Goal: Task Accomplishment & Management: Manage account settings

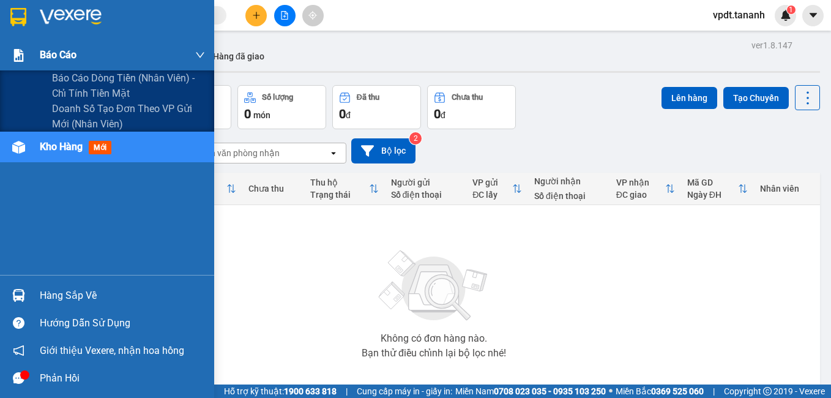
click at [95, 70] on div "Báo cáo" at bounding box center [122, 55] width 165 height 31
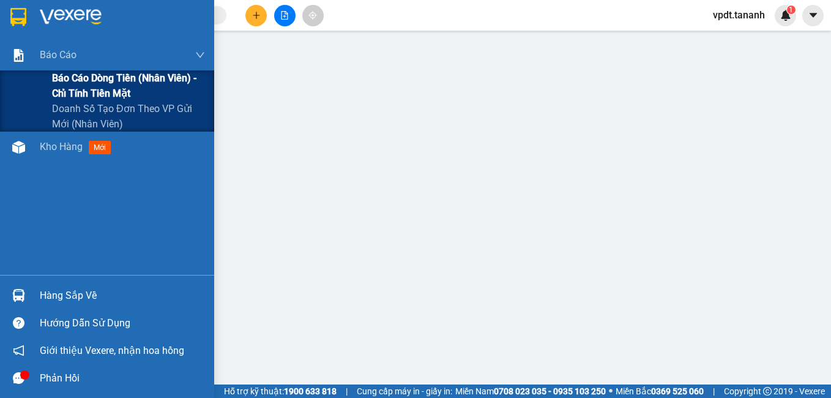
click at [103, 84] on span "Báo cáo dòng tiền (nhân viên) - chỉ tính tiền mặt" at bounding box center [128, 85] width 153 height 31
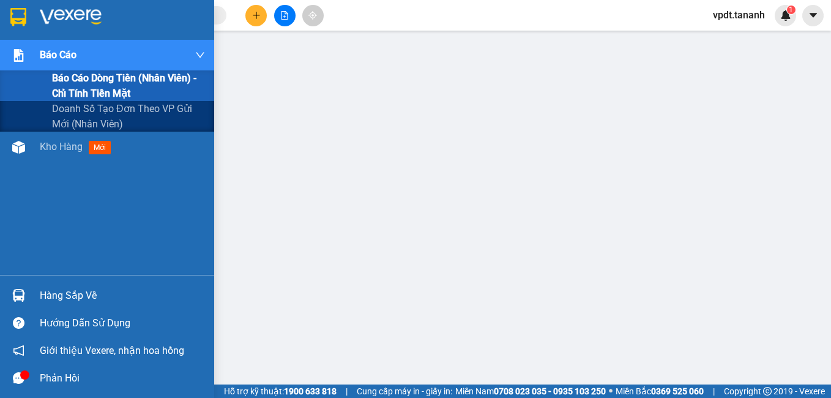
click at [196, 54] on icon "down" at bounding box center [200, 55] width 10 height 10
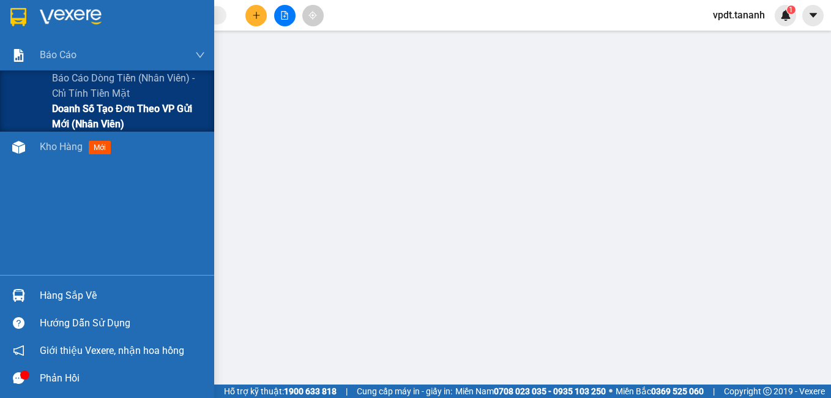
click at [122, 116] on span "Doanh số tạo đơn theo VP gửi mới (nhân viên)" at bounding box center [128, 116] width 153 height 31
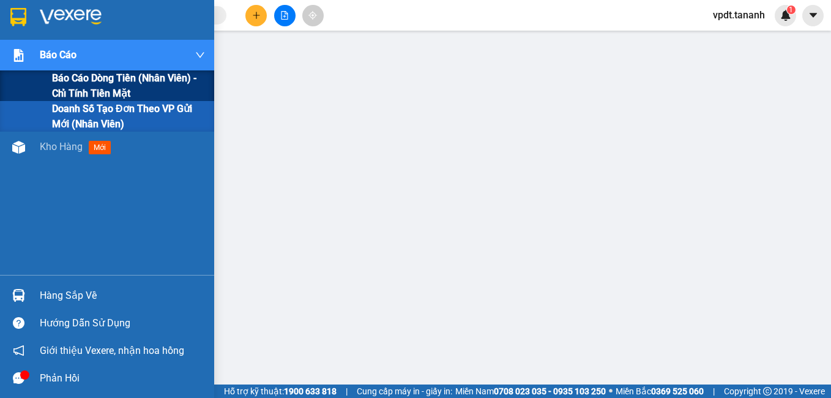
click at [116, 92] on span "Báo cáo dòng tiền (nhân viên) - chỉ tính tiền mặt" at bounding box center [128, 85] width 153 height 31
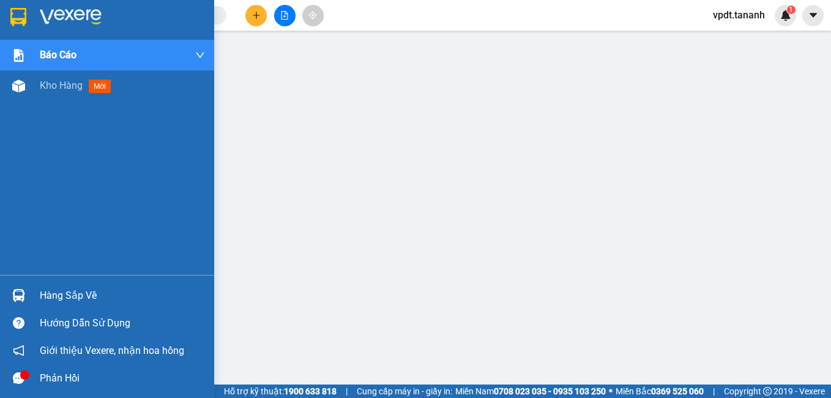
click at [26, 15] on img at bounding box center [18, 17] width 16 height 18
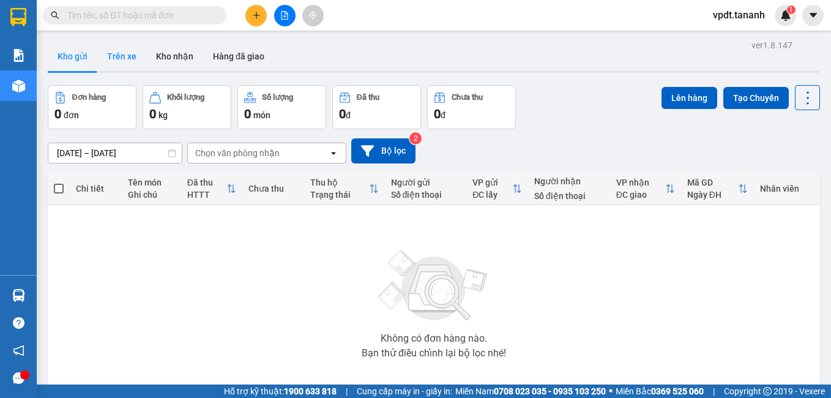
click at [114, 53] on button "Trên xe" at bounding box center [121, 56] width 49 height 29
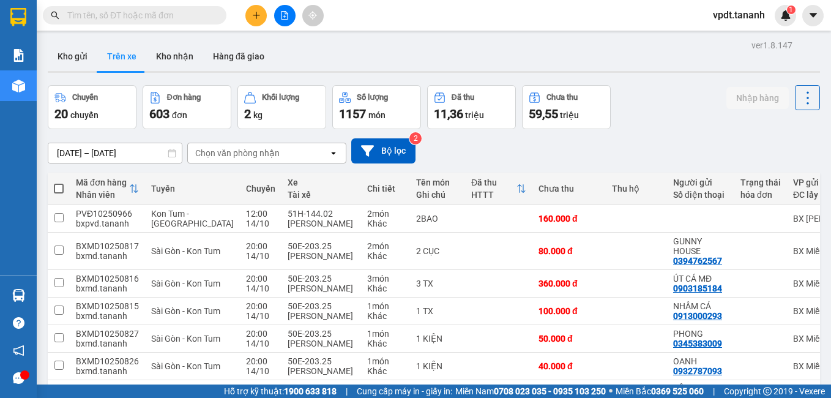
click at [286, 160] on div "Chọn văn phòng nhận" at bounding box center [258, 153] width 141 height 20
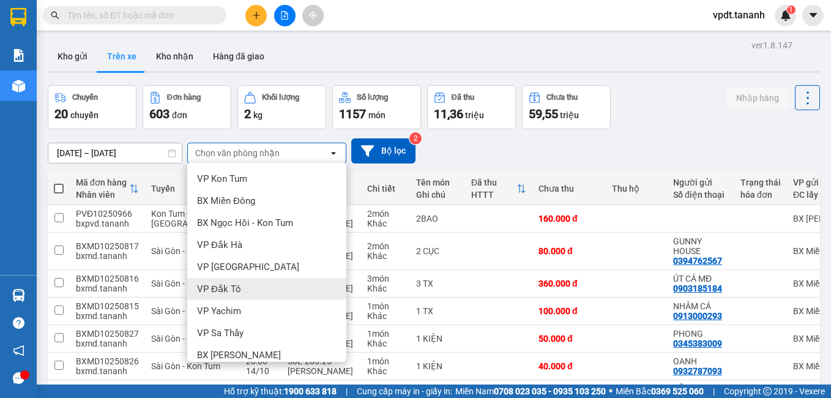
click at [226, 288] on span "VP Đắk Tô" at bounding box center [219, 289] width 44 height 12
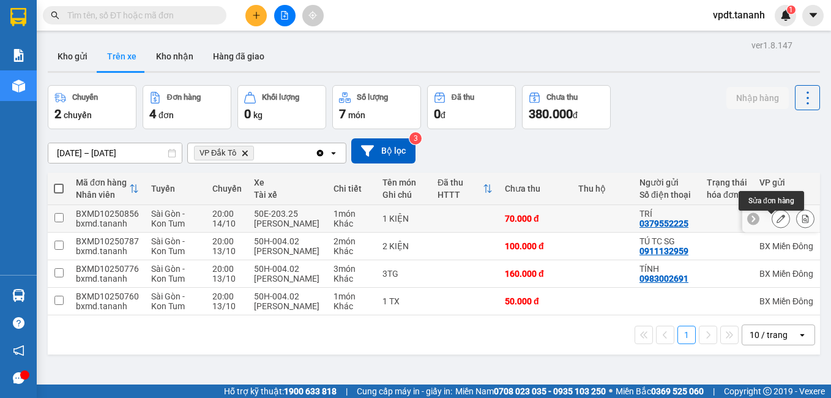
click at [777, 222] on icon at bounding box center [781, 218] width 9 height 9
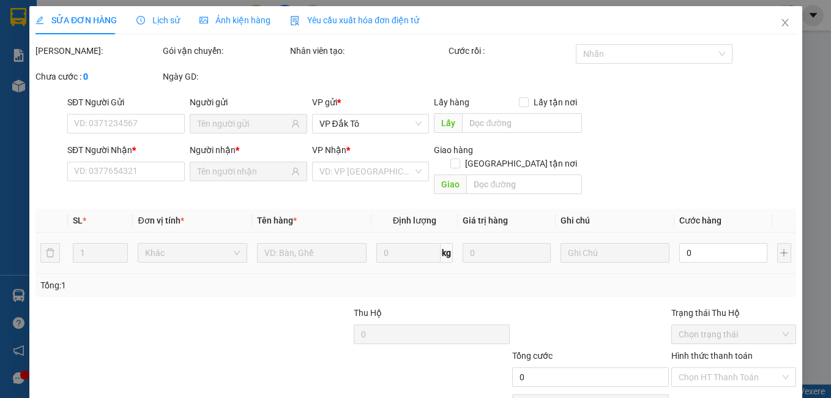
type input "0379552225"
type input "TRÍ"
type input "0964578345"
type input "TRANG TC ĐĂK TÔ"
type input "70.000"
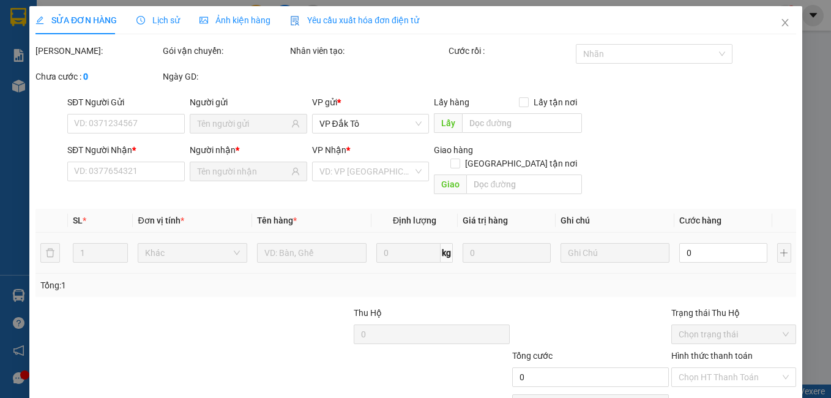
type input "70.000"
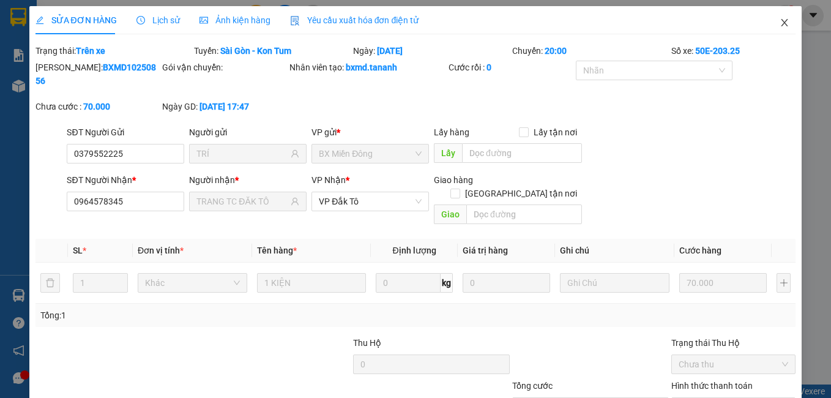
click at [780, 23] on icon "close" at bounding box center [785, 23] width 10 height 10
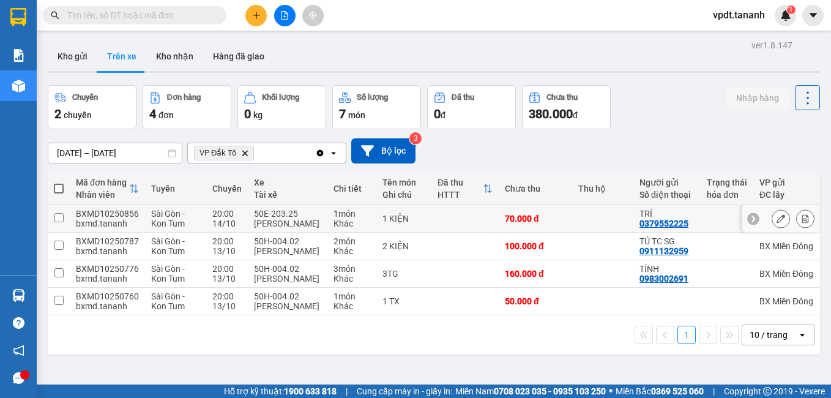
click at [589, 214] on td at bounding box center [602, 219] width 61 height 28
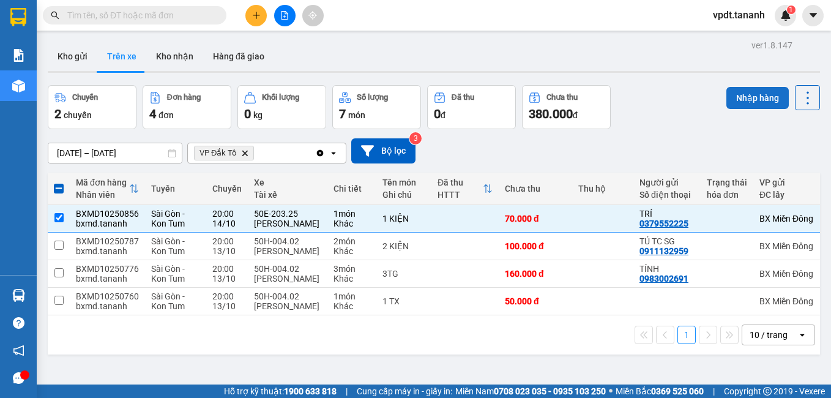
click at [755, 94] on button "Nhập hàng" at bounding box center [758, 98] width 62 height 22
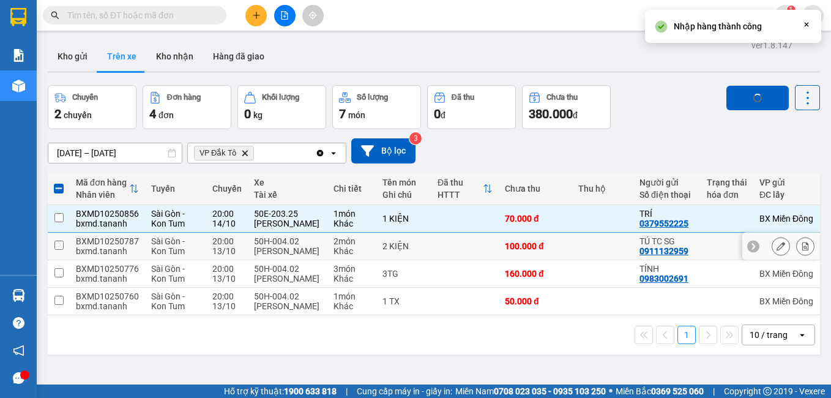
checkbox input "false"
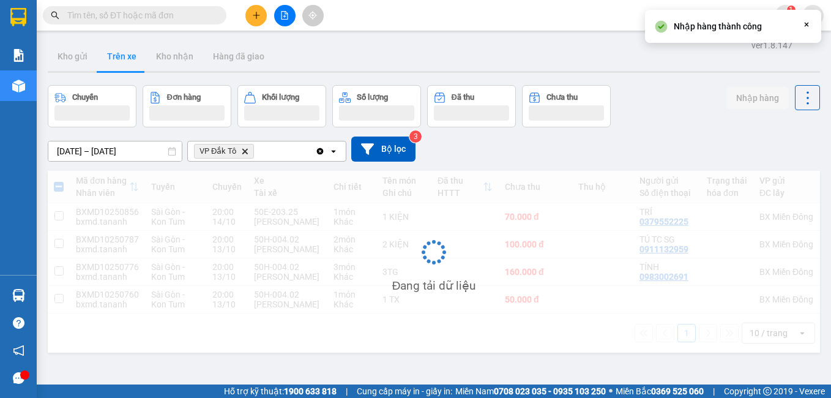
click at [766, 262] on div "Đang tải dữ liệu" at bounding box center [434, 262] width 772 height 182
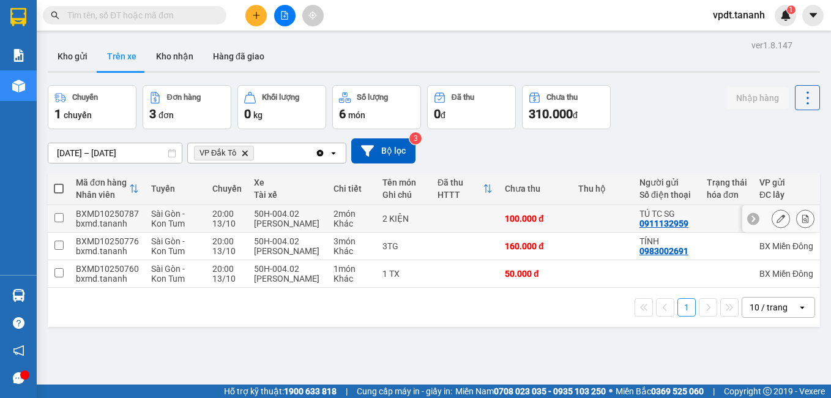
click at [772, 217] on button at bounding box center [780, 218] width 17 height 21
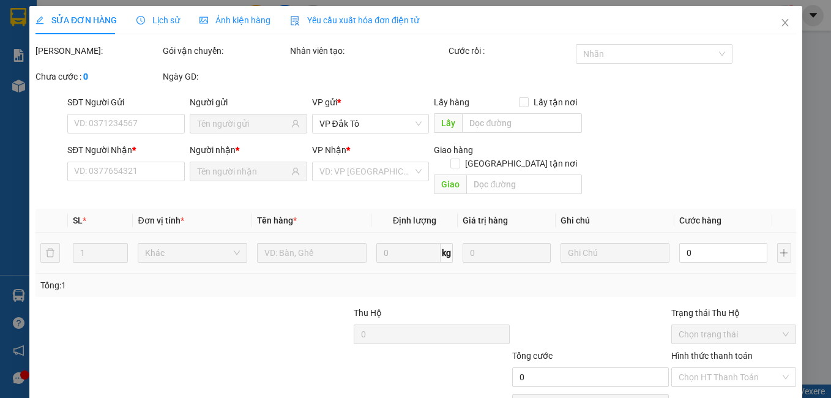
type input "0911132959"
type input "TÚ TC SG"
type input "0364638886"
type input "NA TC ĐĂK TÔ"
type input "100.000"
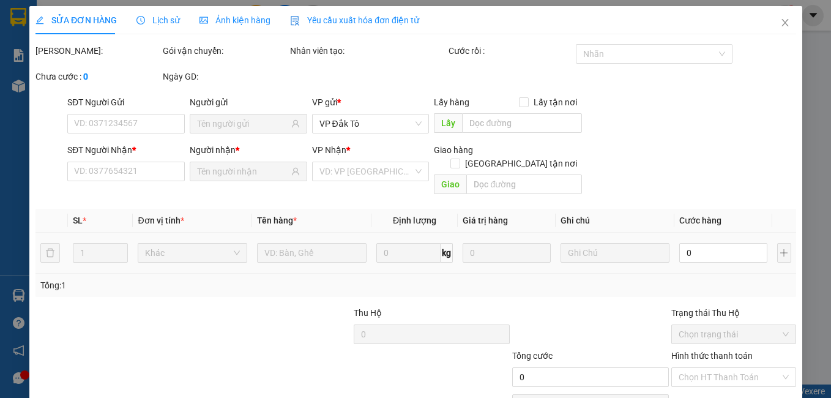
type input "100.000"
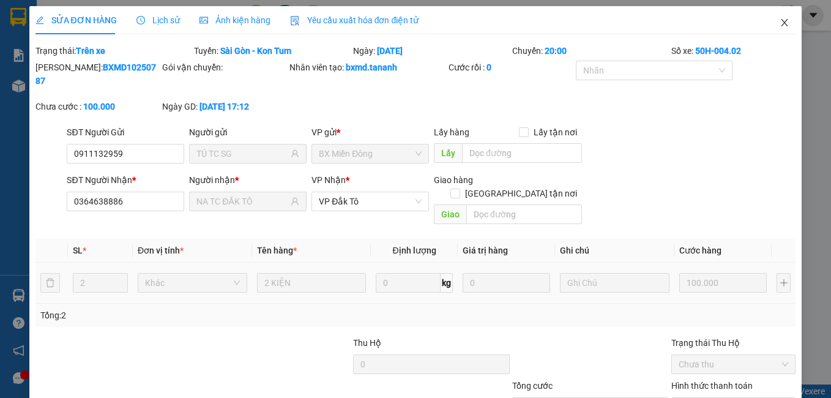
click at [780, 23] on icon "close" at bounding box center [785, 23] width 10 height 10
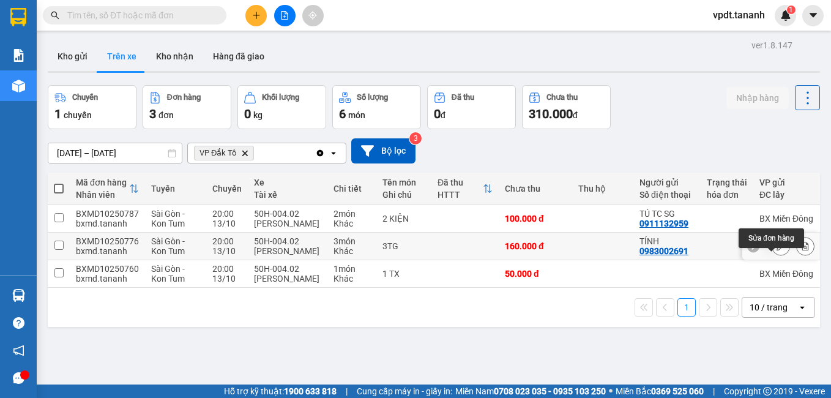
click at [777, 250] on icon at bounding box center [781, 246] width 9 height 9
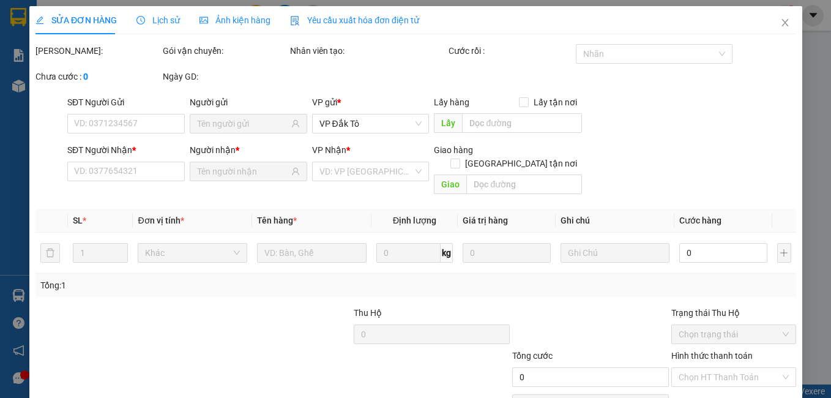
type input "0983002691"
type input "TÍNH"
type input "0347505770"
type input "QUẦY THUỐC 65"
type input "160.000"
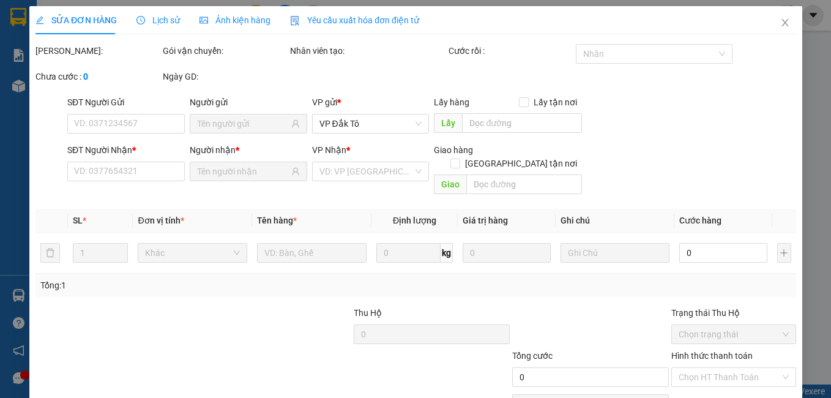
type input "160.000"
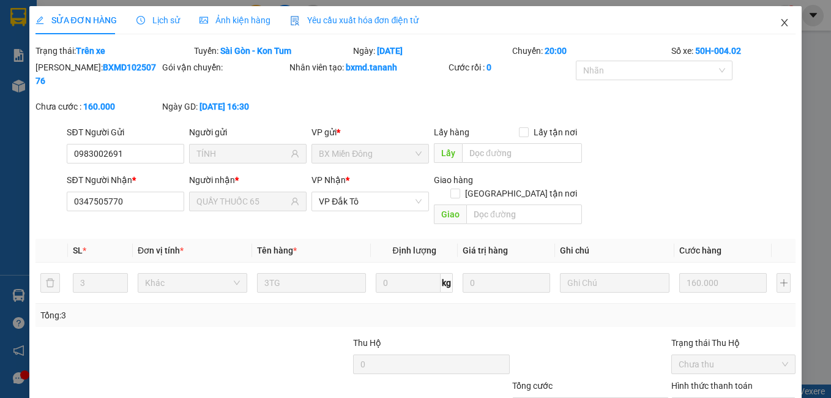
click at [782, 21] on icon "close" at bounding box center [785, 22] width 7 height 7
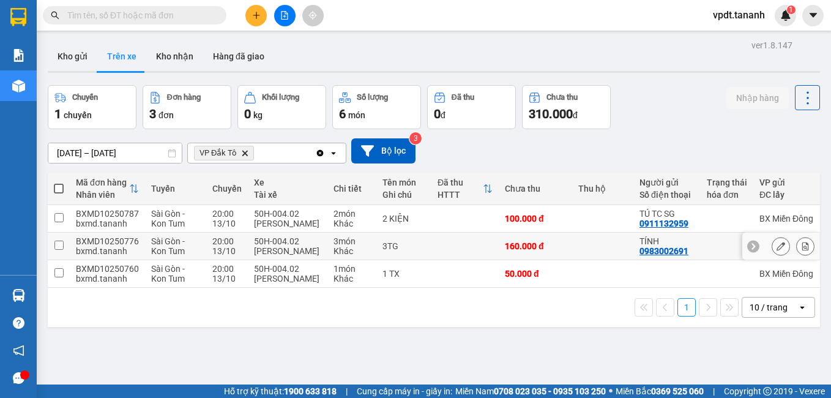
click at [600, 255] on td at bounding box center [602, 247] width 61 height 28
checkbox input "true"
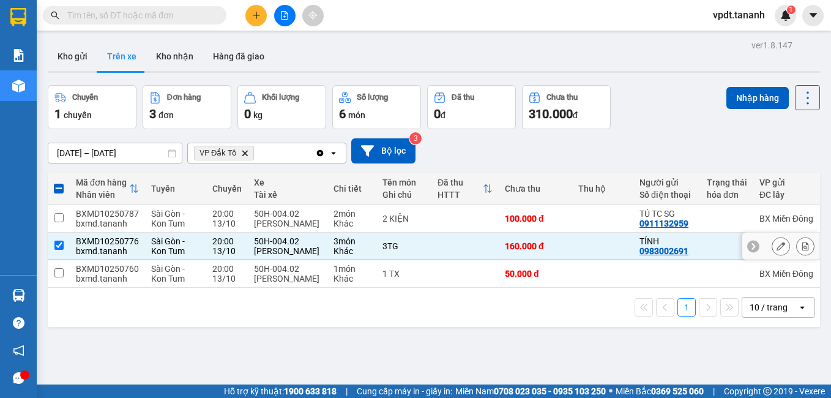
click at [777, 250] on icon at bounding box center [781, 246] width 9 height 9
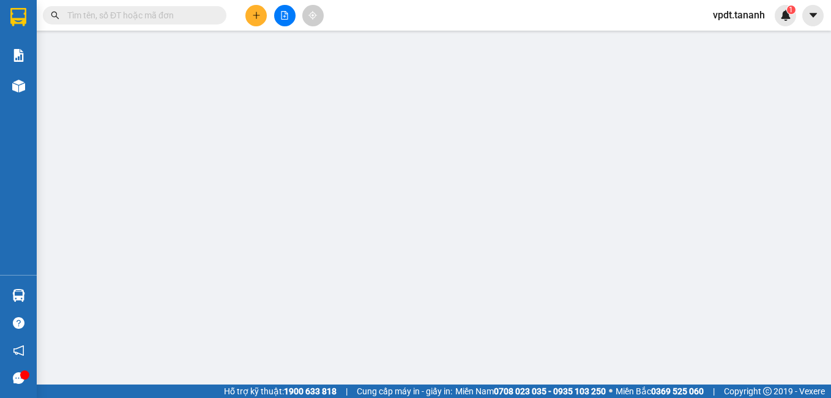
type input "0983002691"
type input "TÍNH"
type input "0347505770"
type input "QUẦY THUỐC 65"
type input "160.000"
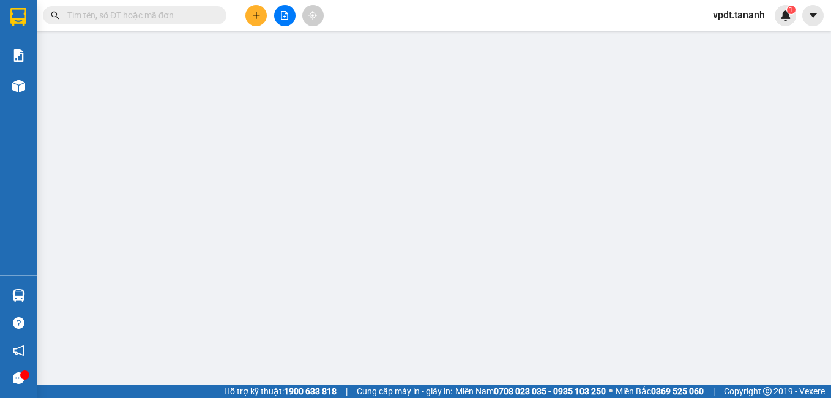
type input "160.000"
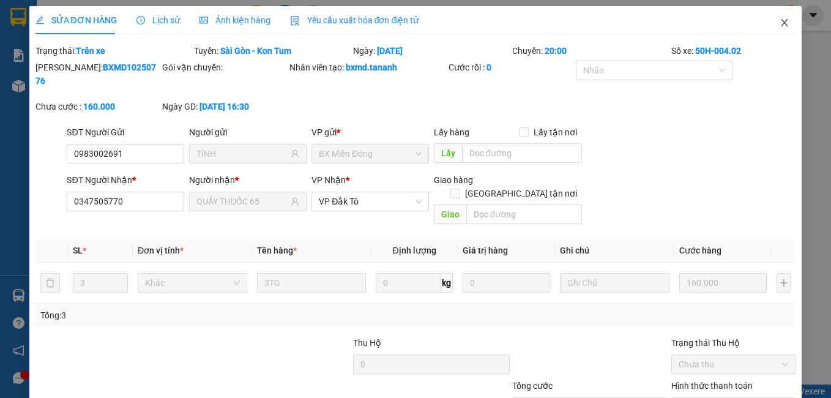
click at [777, 15] on span "Close" at bounding box center [785, 23] width 34 height 34
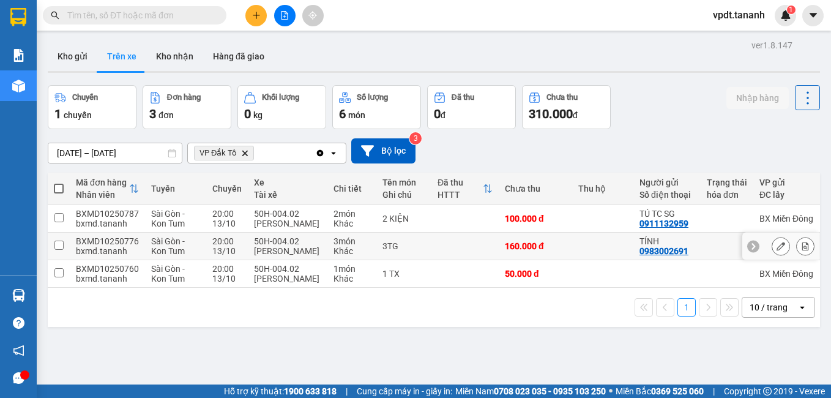
click at [574, 260] on td at bounding box center [602, 247] width 61 height 28
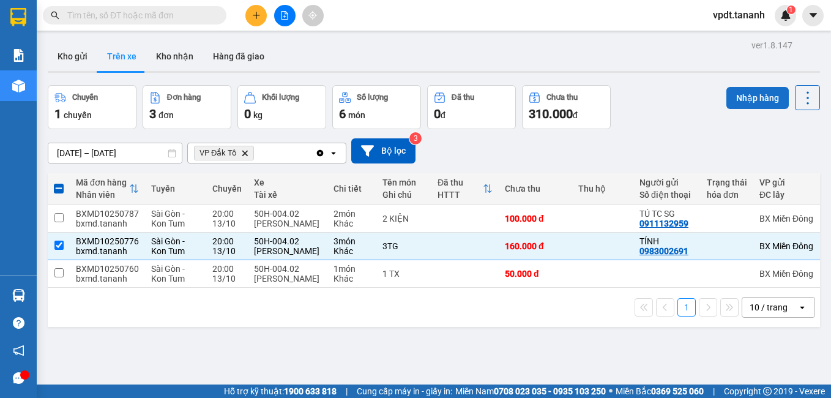
click at [750, 99] on button "Nhập hàng" at bounding box center [758, 98] width 62 height 22
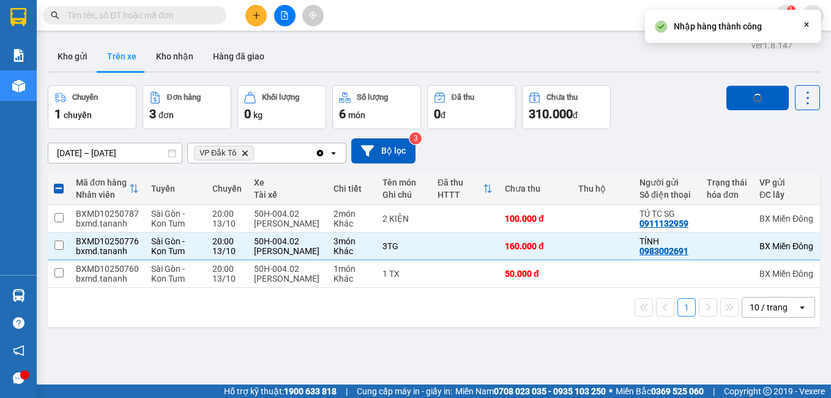
checkbox input "false"
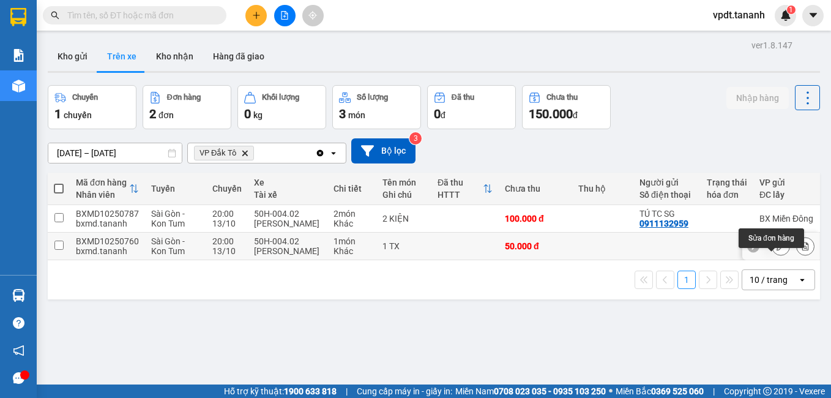
click at [772, 257] on button at bounding box center [780, 246] width 17 height 21
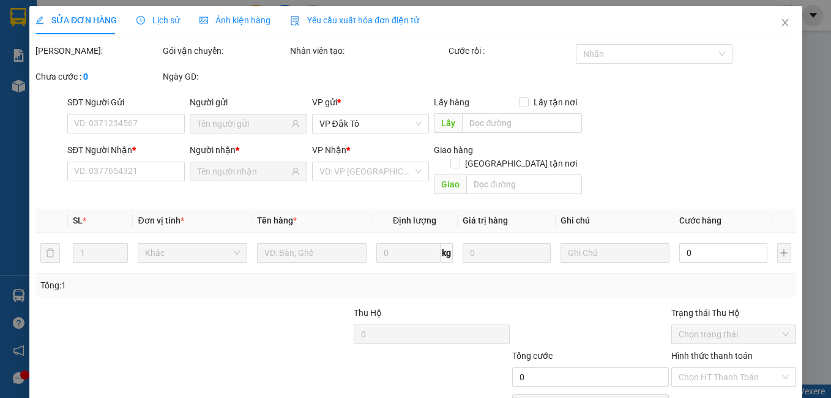
type input "0905443750"
type input "CÔ NGA"
type input "50.000"
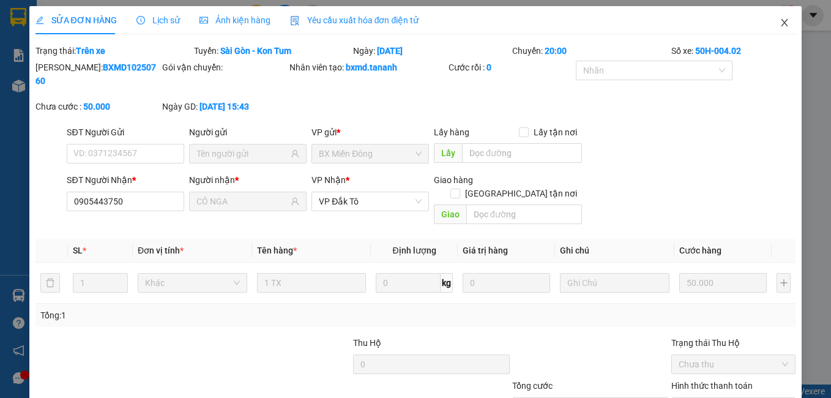
click at [780, 22] on icon "close" at bounding box center [785, 23] width 10 height 10
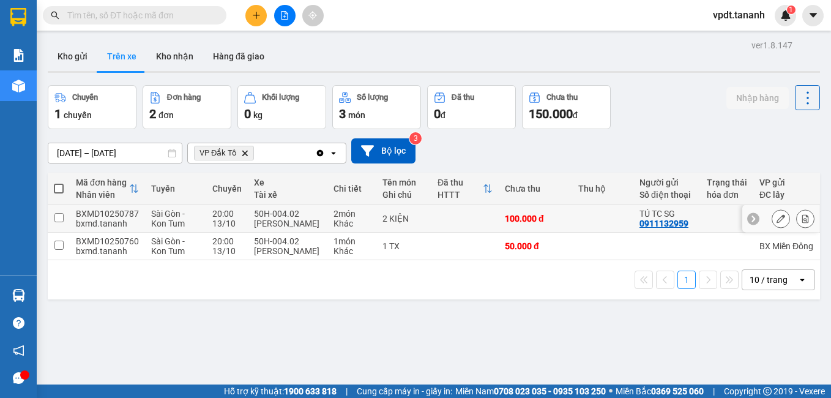
click at [777, 219] on icon at bounding box center [781, 218] width 9 height 9
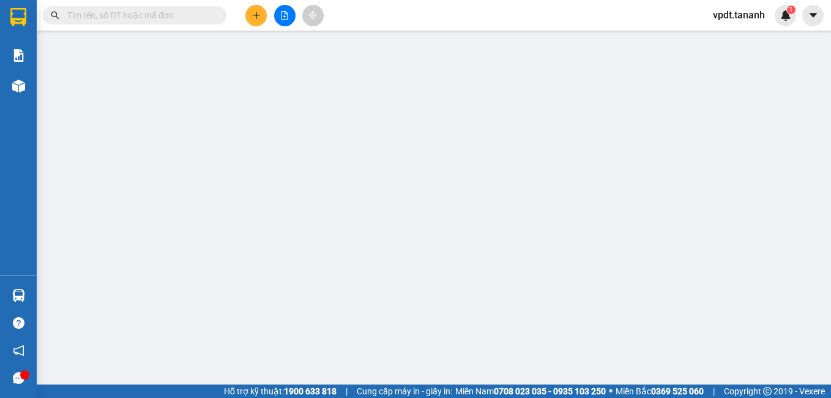
type input "0911132959"
type input "TÚ TC SG"
type input "0364638886"
type input "NA TC ĐĂK TÔ"
type input "100.000"
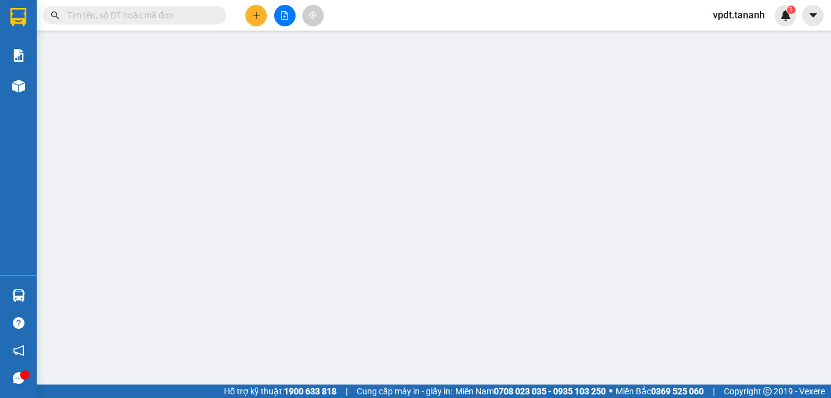
type input "100.000"
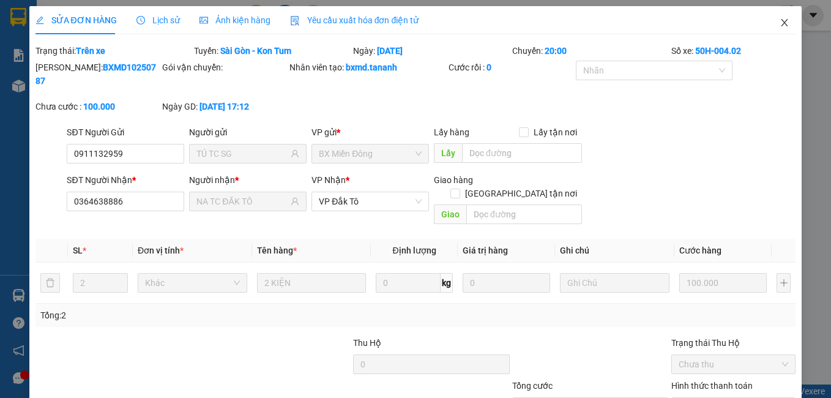
click at [780, 21] on icon "close" at bounding box center [785, 23] width 10 height 10
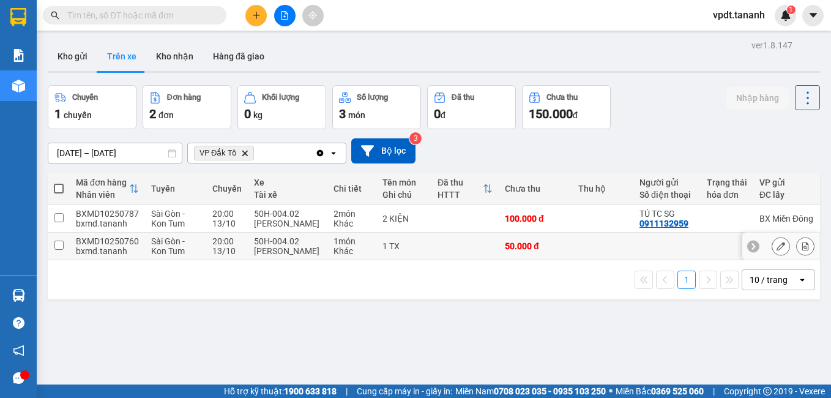
click at [772, 257] on button at bounding box center [780, 246] width 17 height 21
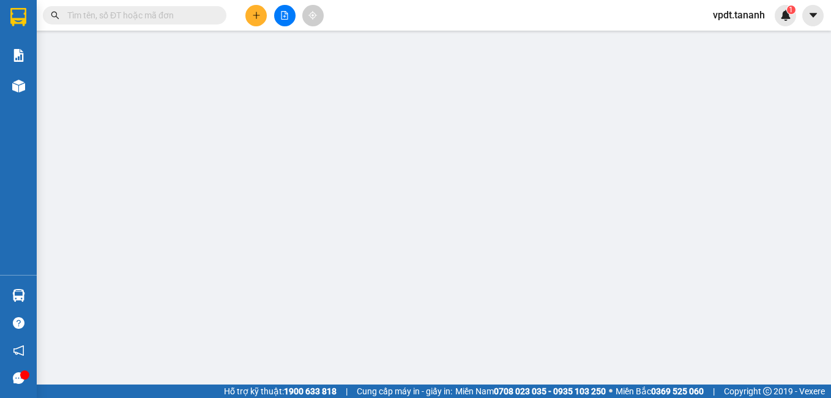
type input "0905443750"
type input "CÔ NGA"
type input "50.000"
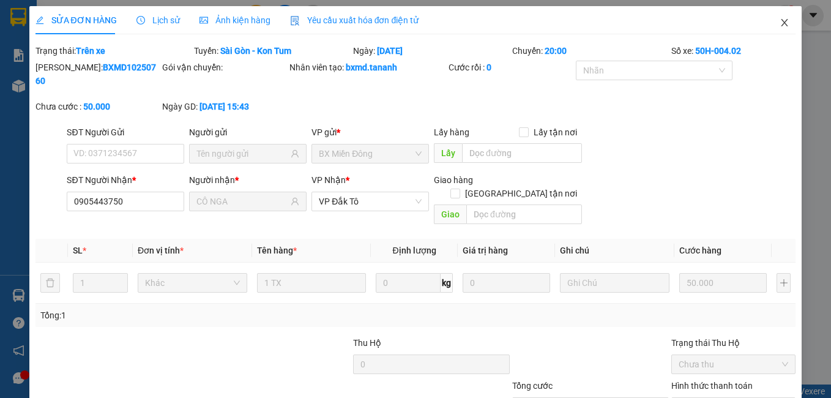
click at [780, 23] on icon "close" at bounding box center [785, 23] width 10 height 10
